Goal: Information Seeking & Learning: Understand process/instructions

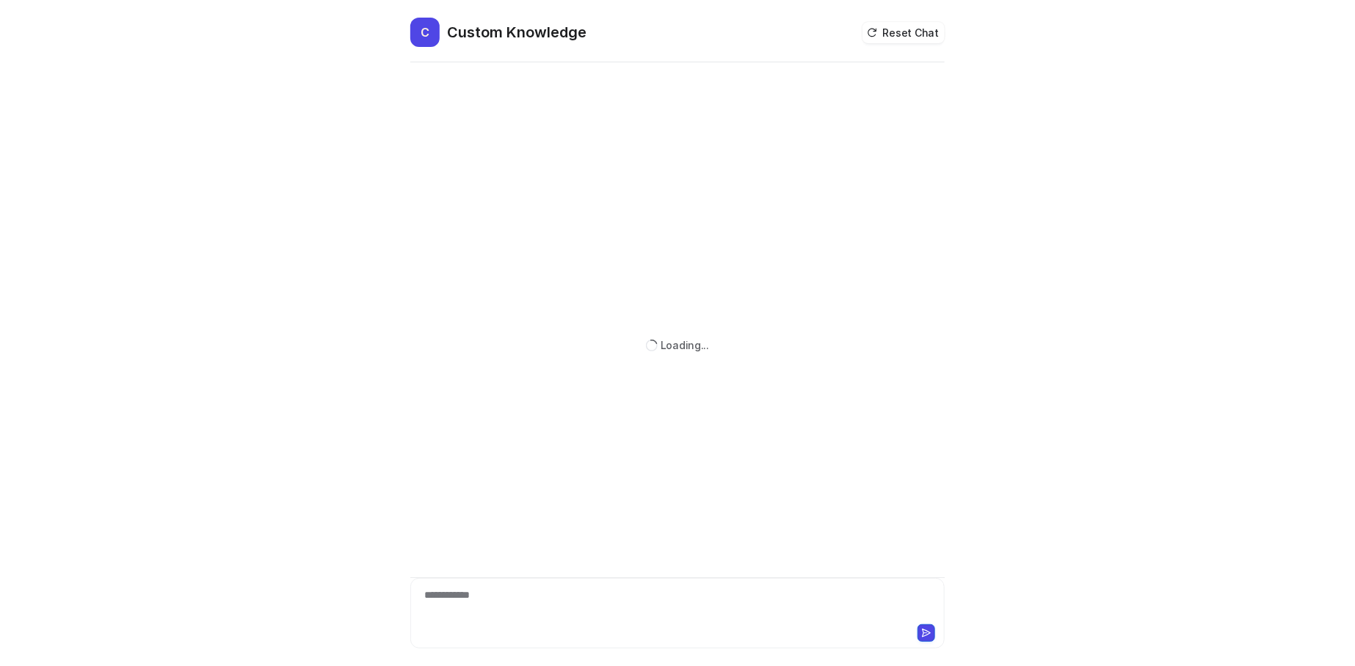
click at [526, 598] on div "**********" at bounding box center [678, 605] width 528 height 34
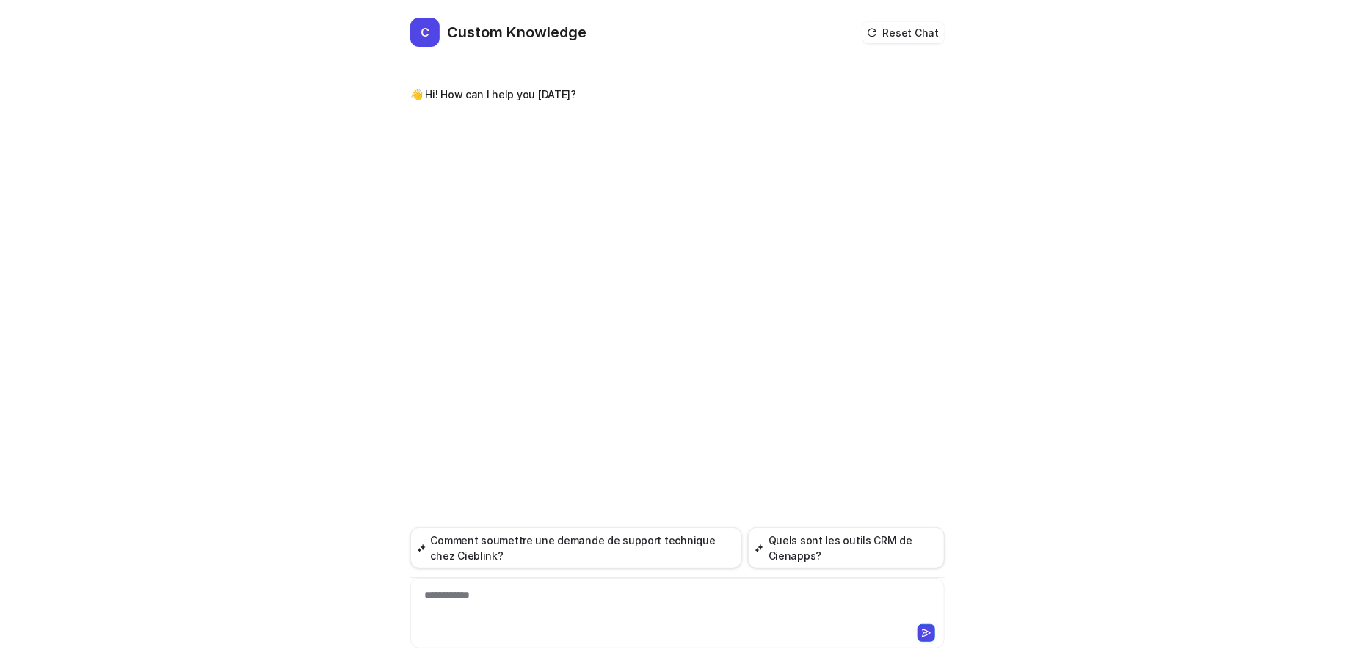
click at [509, 582] on div "**********" at bounding box center [677, 613] width 534 height 70
click at [506, 596] on div "**********" at bounding box center [678, 605] width 528 height 34
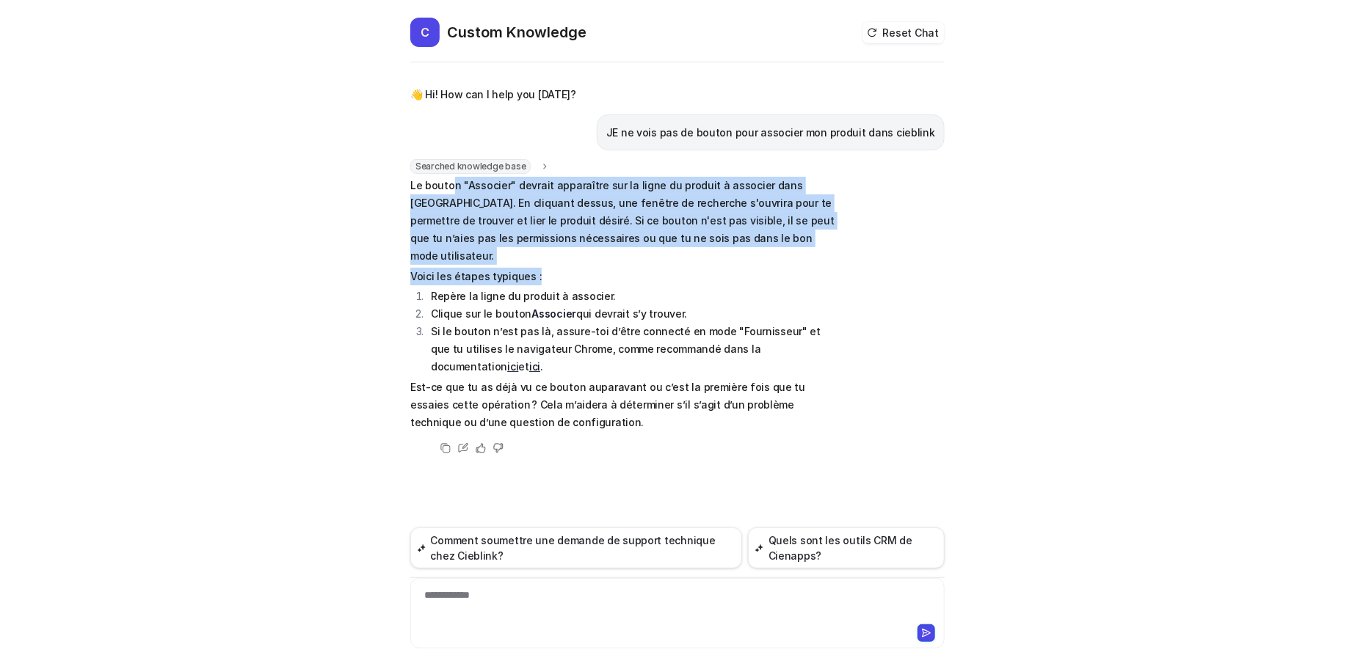
drag, startPoint x: 449, startPoint y: 189, endPoint x: 663, endPoint y: 253, distance: 222.9
click at [655, 260] on span "Le bouton "Associer" devrait apparaître sur la ligne du produit à associer dans…" at bounding box center [624, 304] width 429 height 255
drag, startPoint x: 679, startPoint y: 241, endPoint x: 697, endPoint y: 241, distance: 17.6
click at [679, 241] on p "Le bouton "Associer" devrait apparaître sur la ligne du produit à associer dans…" at bounding box center [624, 221] width 429 height 88
click at [779, 230] on p "Le bouton "Associer" devrait apparaître sur la ligne du produit à associer dans…" at bounding box center [624, 221] width 429 height 88
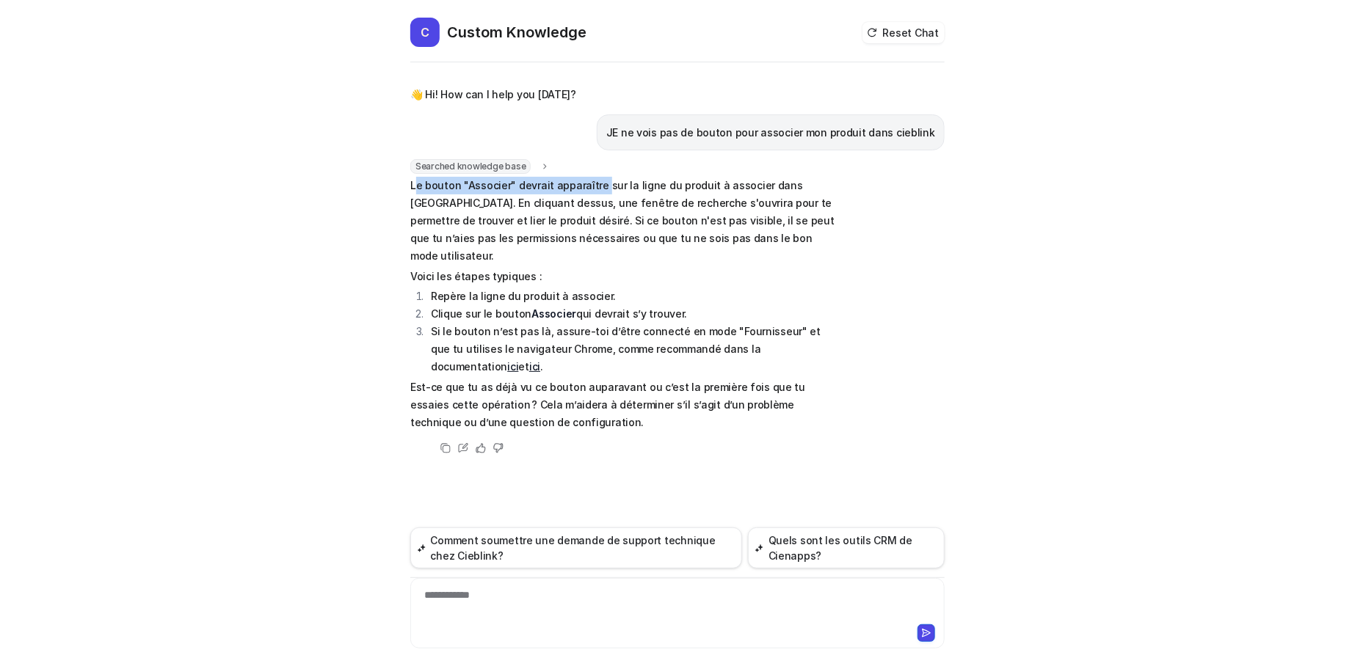
drag, startPoint x: 415, startPoint y: 179, endPoint x: 604, endPoint y: 182, distance: 189.4
click at [600, 182] on p "Le bouton "Associer" devrait apparaître sur la ligne du produit à associer dans…" at bounding box center [624, 221] width 429 height 88
click at [604, 182] on p "Le bouton "Associer" devrait apparaître sur la ligne du produit à associer dans…" at bounding box center [624, 221] width 429 height 88
drag, startPoint x: 543, startPoint y: 180, endPoint x: 815, endPoint y: 180, distance: 272.3
click at [815, 180] on p "Le bouton "Associer" devrait apparaître sur la ligne du produit à associer dans…" at bounding box center [624, 221] width 429 height 88
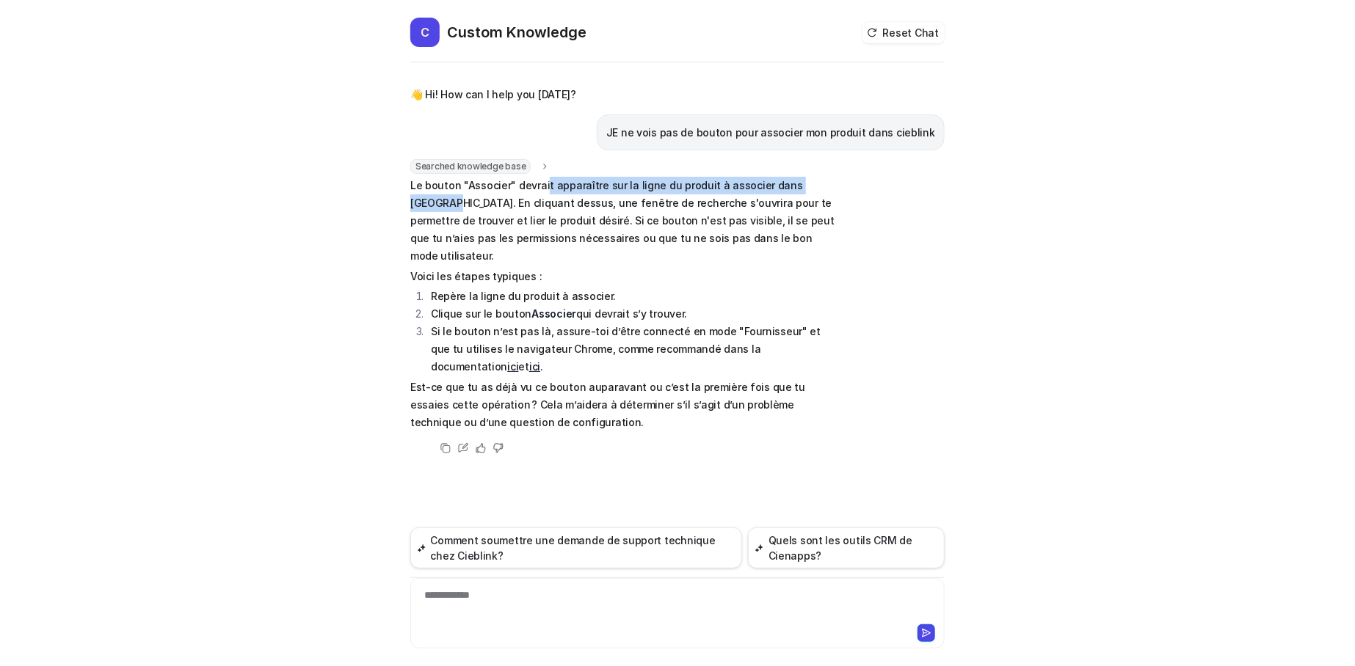
click at [816, 180] on p "Le bouton "Associer" devrait apparaître sur la ligne du produit à associer dans…" at bounding box center [624, 221] width 429 height 88
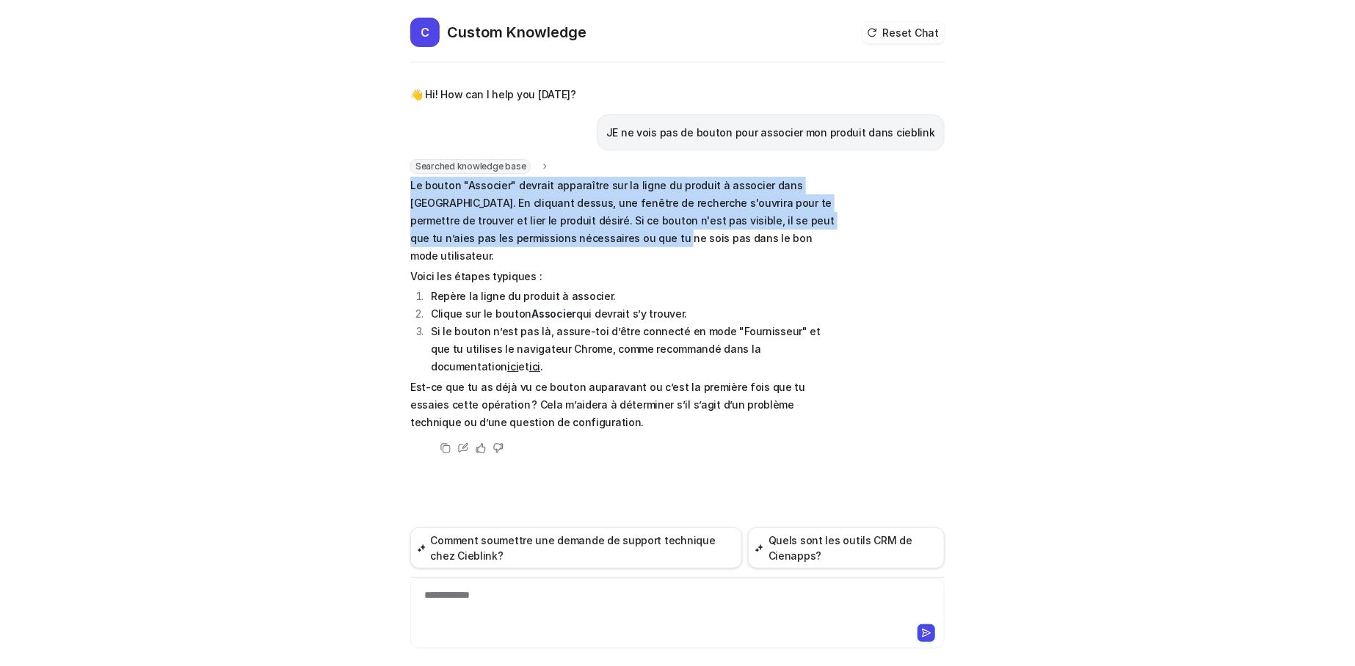
drag, startPoint x: 410, startPoint y: 192, endPoint x: 568, endPoint y: 242, distance: 166.4
click at [568, 242] on p "Le bouton "Associer" devrait apparaître sur la ligne du produit à associer dans…" at bounding box center [624, 221] width 429 height 88
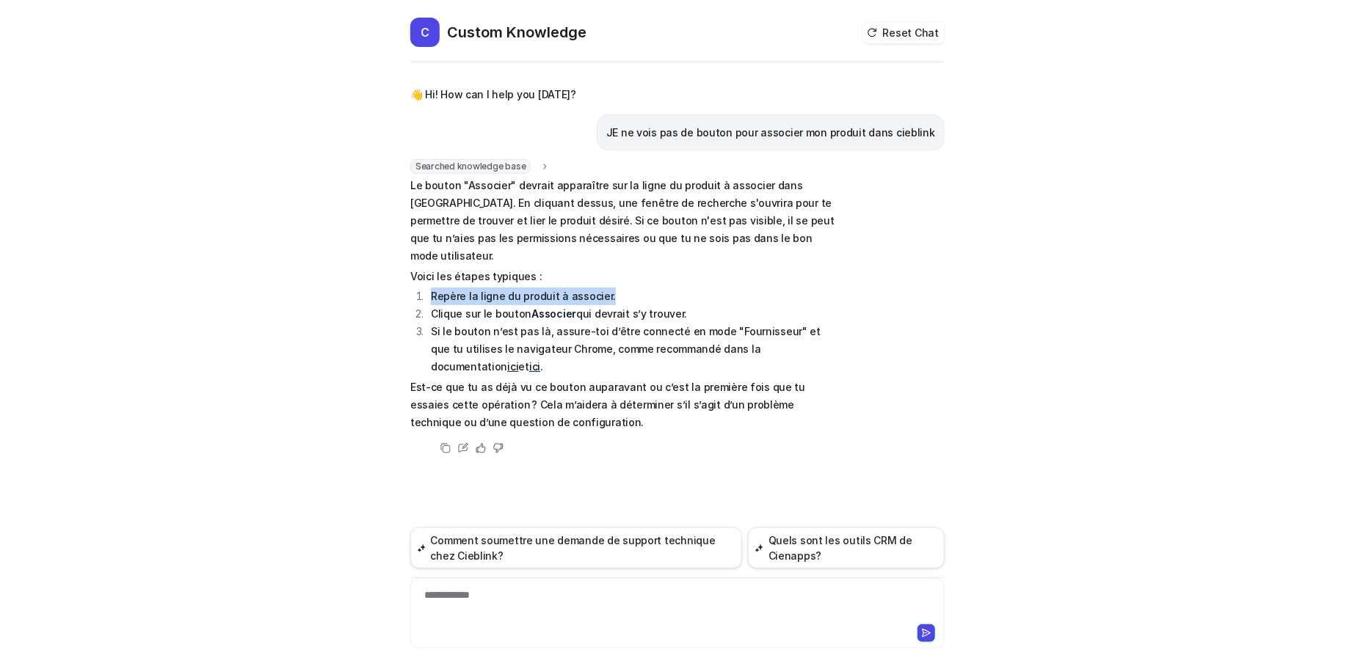
drag, startPoint x: 493, startPoint y: 275, endPoint x: 642, endPoint y: 272, distance: 149.0
click at [642, 288] on li "Repère la ligne du produit à associer." at bounding box center [632, 297] width 413 height 18
drag, startPoint x: 646, startPoint y: 287, endPoint x: 694, endPoint y: 288, distance: 48.5
click at [694, 305] on li "Clique sur le bouton Associer qui devrait s’y trouver." at bounding box center [632, 314] width 413 height 18
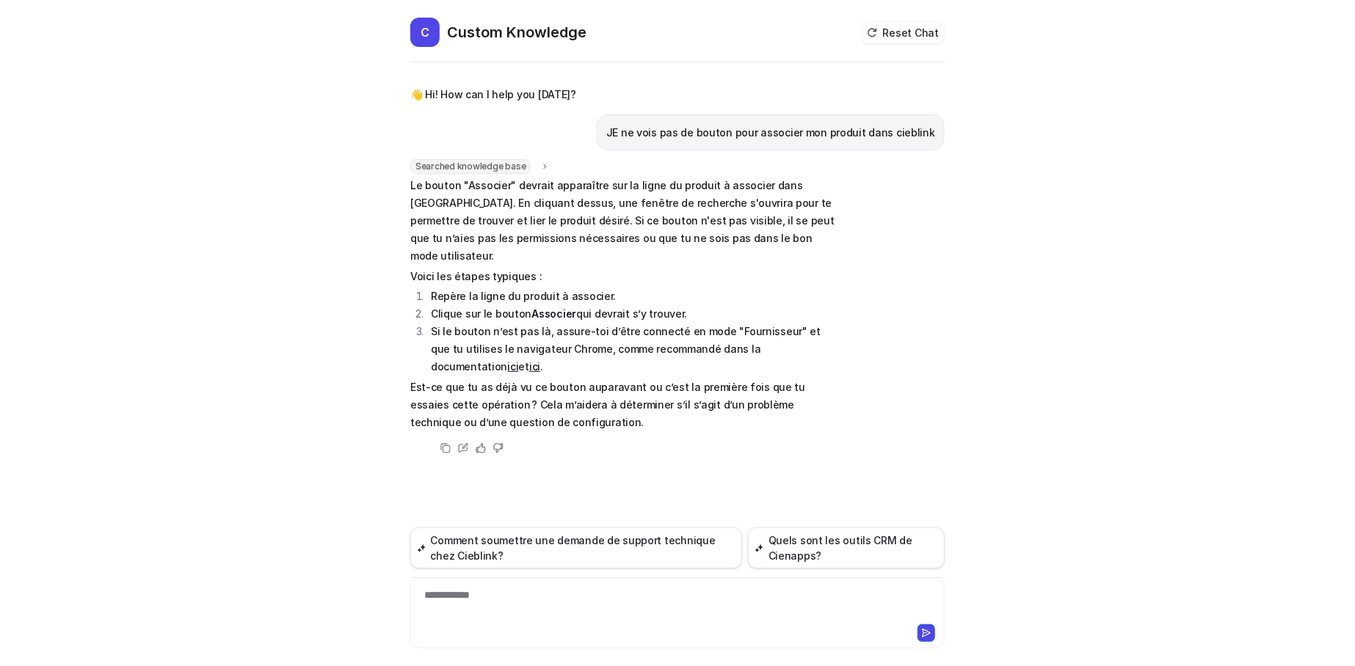
click at [694, 305] on li "Clique sur le bouton Associer qui devrait s’y trouver." at bounding box center [632, 314] width 413 height 18
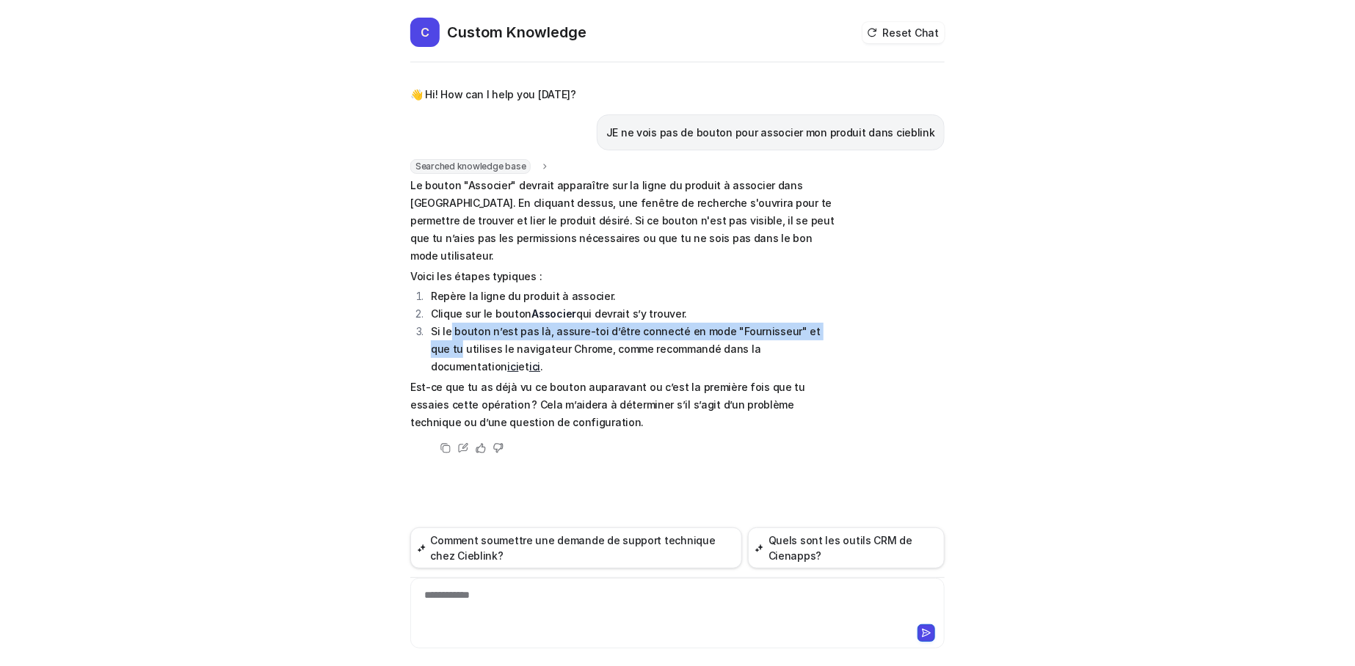
drag, startPoint x: 569, startPoint y: 312, endPoint x: 859, endPoint y: 311, distance: 289.9
click at [859, 311] on div "Searched knowledge base search_queries : "associer produit dans cieblink bouton…" at bounding box center [677, 308] width 534 height 298
click at [853, 311] on div "Searched knowledge base search_queries : "associer produit dans cieblink bouton…" at bounding box center [677, 308] width 534 height 298
